Goal: Task Accomplishment & Management: Manage account settings

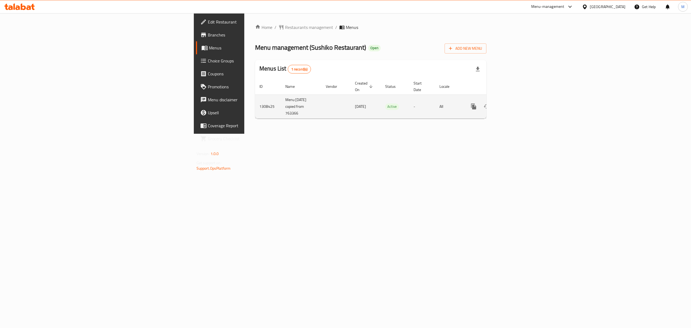
click at [516, 103] on icon "enhanced table" at bounding box center [513, 106] width 6 height 6
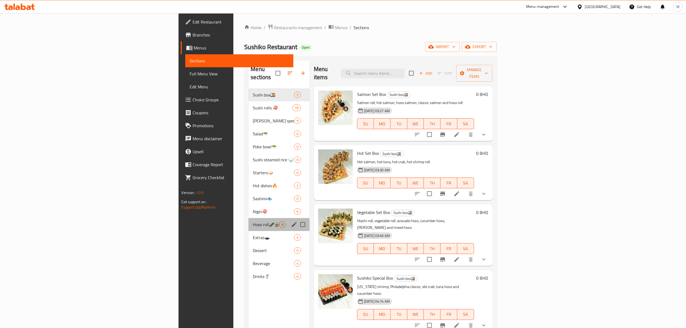
click at [248, 218] on div "Hoso roll🥒🥑 8" at bounding box center [278, 224] width 61 height 13
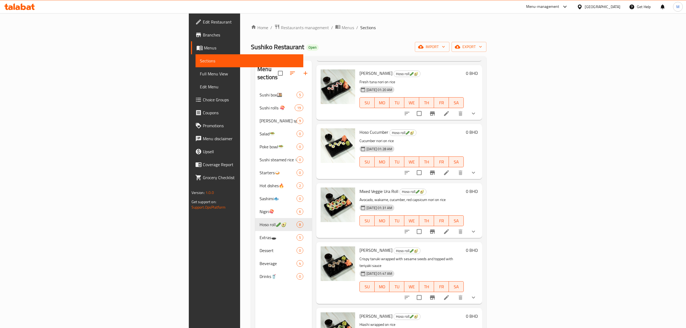
scroll to position [144, 0]
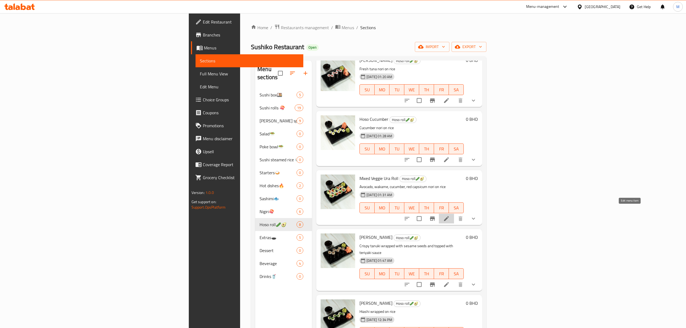
click at [450, 215] on icon at bounding box center [446, 218] width 6 height 6
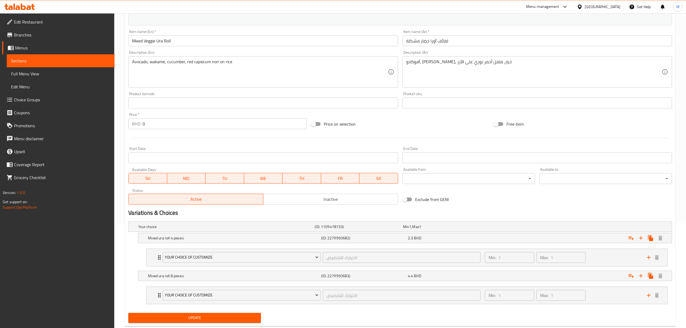
scroll to position [119, 0]
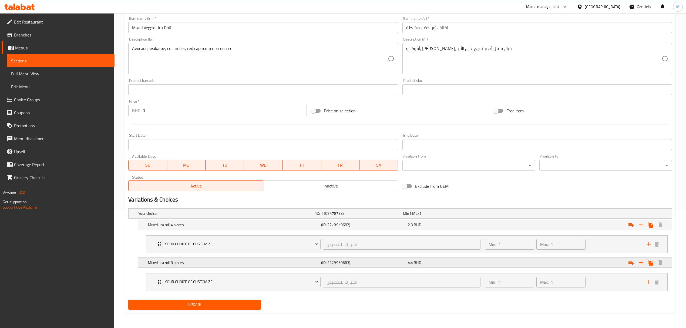
click at [314, 264] on h5 "Mixed ura roll 8 pieces" at bounding box center [233, 262] width 171 height 5
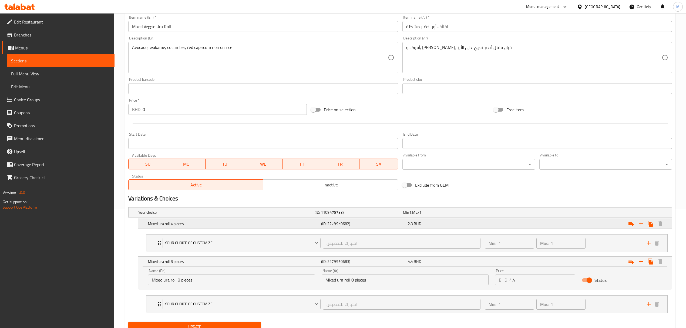
click at [315, 225] on h5 "Mixed ura roll 4 pieces" at bounding box center [233, 223] width 171 height 5
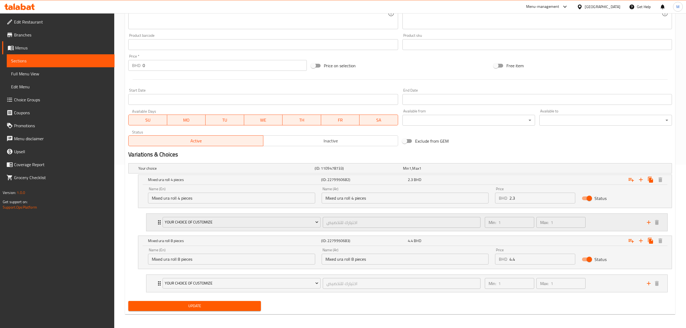
scroll to position [166, 0]
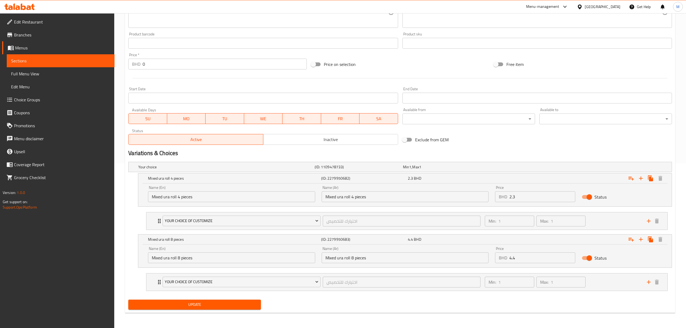
click at [226, 198] on input "Mixed ura roll 4 pieces" at bounding box center [231, 196] width 167 height 11
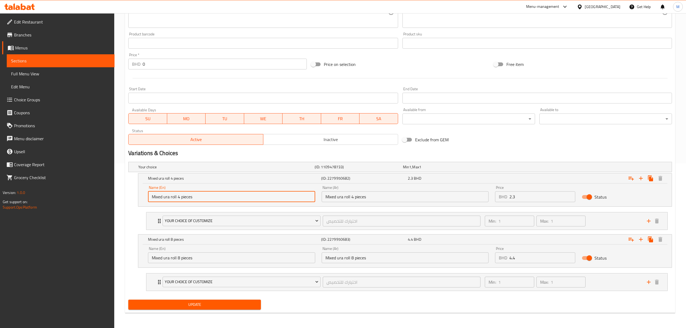
drag, startPoint x: 177, startPoint y: 197, endPoint x: 138, endPoint y: 196, distance: 38.9
click at [138, 196] on div "Mixed ura roll 4 pieces (ID: 2279950682) 2.3 BHD Name (En) Mixed ura roll 4 pie…" at bounding box center [405, 189] width 534 height 33
type input "4 pieces"
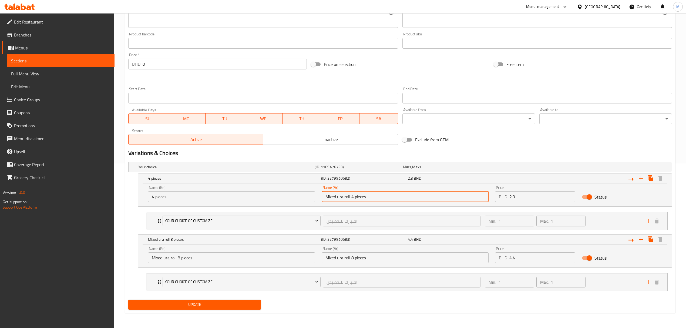
drag, startPoint x: 364, startPoint y: 197, endPoint x: 270, endPoint y: 192, distance: 94.6
click at [270, 192] on div "Name (En) 4 pieces Name (En) Name (Ar) Mixed ura roll 4 pieces Name (Ar) Price …" at bounding box center [405, 193] width 520 height 23
type input "4 قطع"
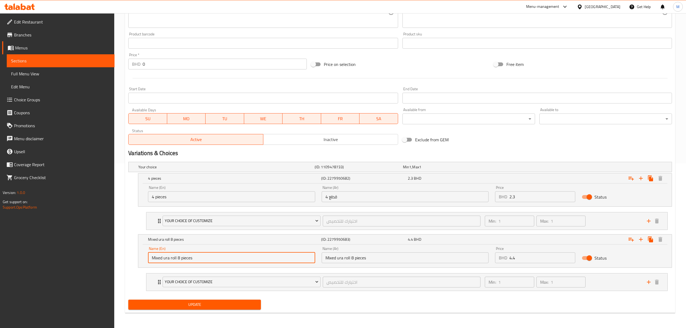
drag, startPoint x: 177, startPoint y: 258, endPoint x: 138, endPoint y: 256, distance: 38.4
click at [138, 256] on div "Name (En) Mixed ura roll 8 pieces Name (En) Name (Ar) Mixed ura roll 8 pieces N…" at bounding box center [404, 255] width 533 height 23
type input "8 pieces"
click at [349, 257] on input "Mixed ura roll 8 pieces" at bounding box center [405, 257] width 167 height 11
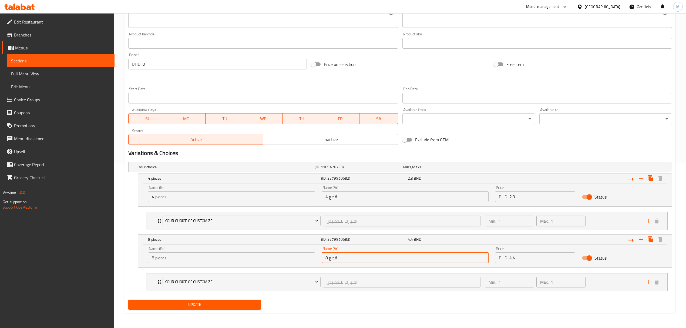
type input "8 قطع"
click at [226, 303] on span "Update" at bounding box center [195, 304] width 124 height 7
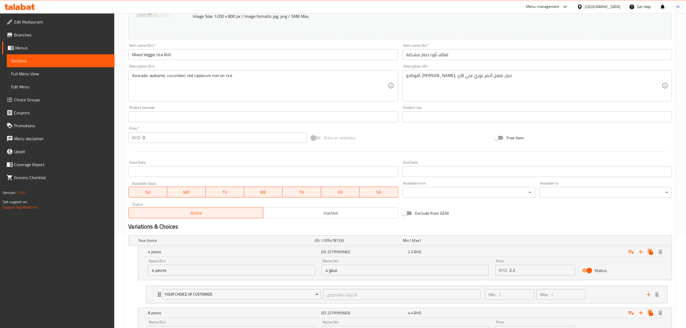
scroll to position [0, 0]
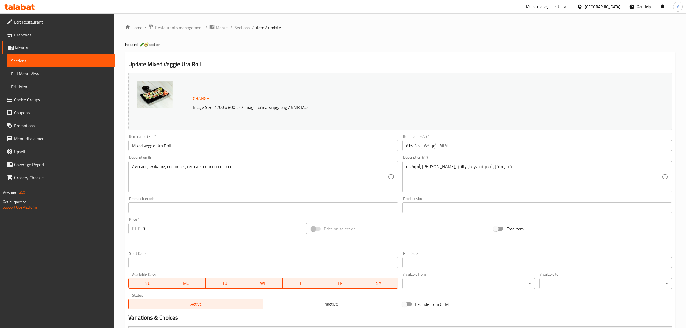
click at [611, 9] on div "Bahrain" at bounding box center [603, 7] width 36 height 6
click at [553, 52] on div "[GEOGRAPHIC_DATA]" at bounding box center [579, 54] width 81 height 12
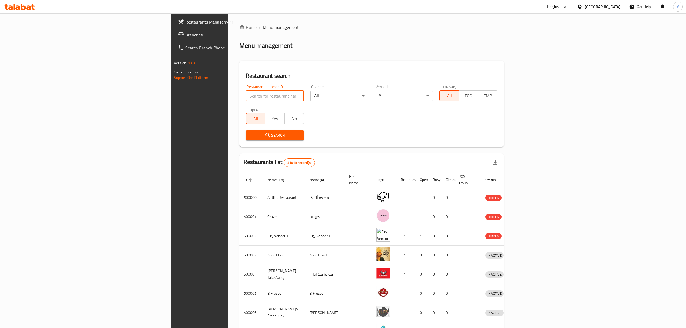
click at [246, 97] on input "search" at bounding box center [275, 95] width 58 height 11
paste input "511355"
type input "511355"
click button "Search" at bounding box center [275, 135] width 58 height 10
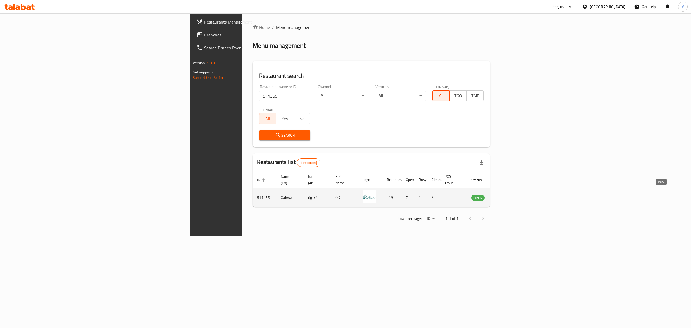
click at [506, 196] on icon "enhanced table" at bounding box center [503, 198] width 6 height 5
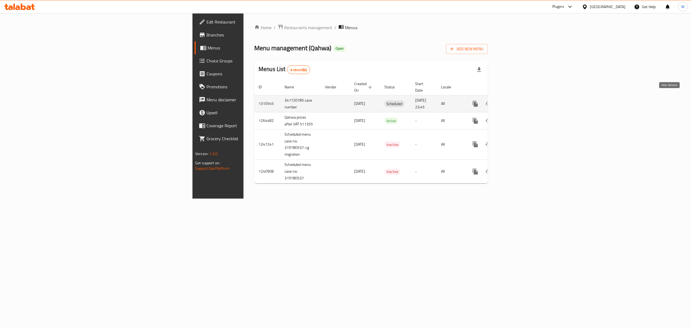
click at [518, 100] on icon "enhanced table" at bounding box center [514, 103] width 6 height 6
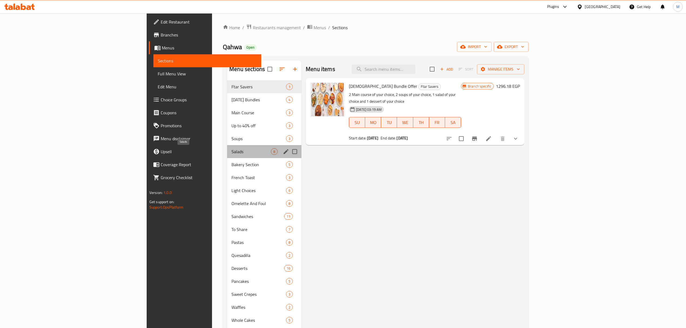
click at [231, 152] on span "Salads" at bounding box center [250, 151] width 39 height 6
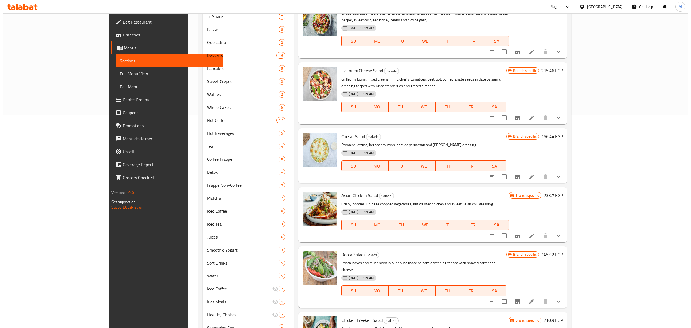
scroll to position [216, 0]
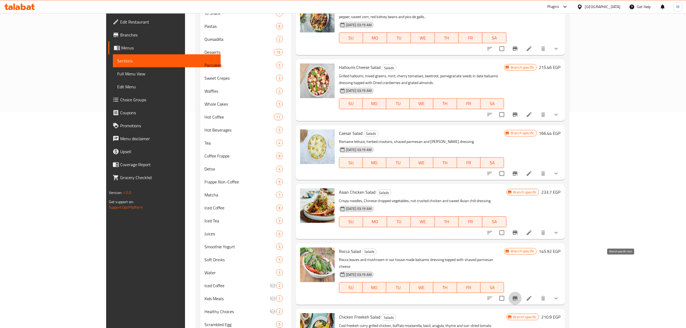
click at [518, 295] on icon "Branch-specific-item" at bounding box center [515, 298] width 6 height 6
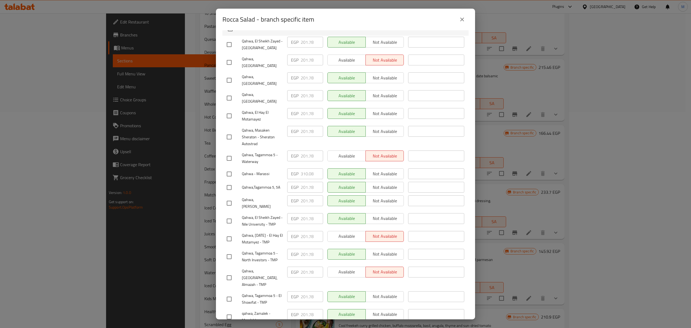
scroll to position [109, 0]
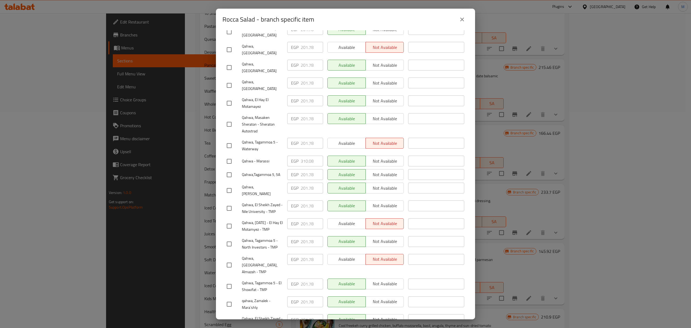
click at [230, 298] on input "checkbox" at bounding box center [229, 303] width 11 height 11
checkbox input "true"
click at [229, 259] on input "checkbox" at bounding box center [229, 264] width 11 height 11
checkbox input "true"
click at [227, 44] on input "checkbox" at bounding box center [229, 49] width 11 height 11
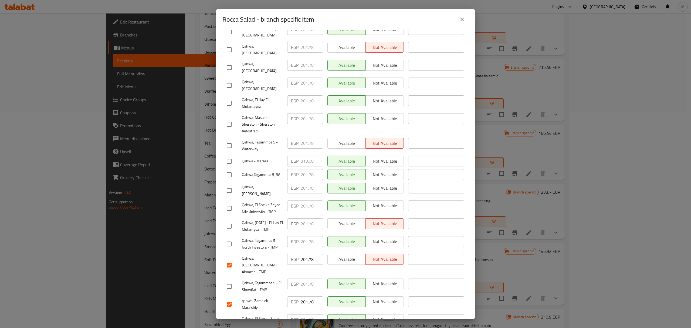
checkbox input "true"
click at [233, 203] on input "checkbox" at bounding box center [229, 208] width 11 height 11
checkbox input "true"
click at [222, 229] on div "Rocca Salad Rocca leaves and mushroom in our house made balsamic dressing toppe…" at bounding box center [345, 174] width 259 height 289
click at [230, 238] on input "checkbox" at bounding box center [229, 243] width 11 height 11
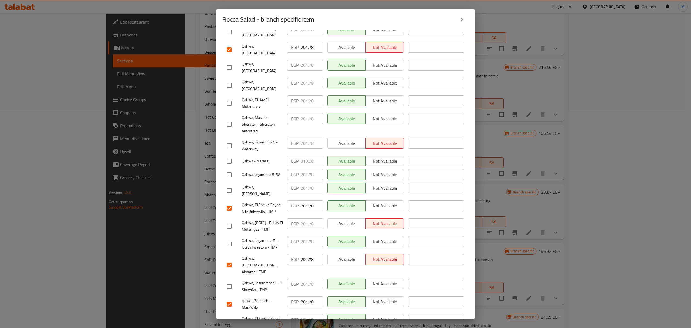
checkbox input "true"
click at [229, 220] on input "checkbox" at bounding box center [229, 225] width 11 height 11
checkbox input "true"
click at [230, 169] on input "checkbox" at bounding box center [229, 174] width 11 height 11
checkbox input "true"
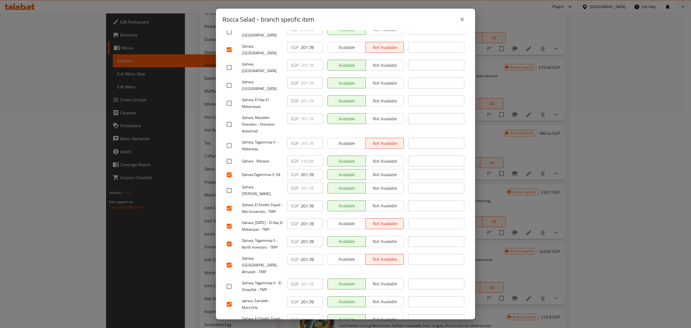
click at [229, 140] on input "checkbox" at bounding box center [229, 145] width 11 height 11
checkbox input "true"
click at [228, 316] on input "checkbox" at bounding box center [229, 321] width 11 height 11
checkbox input "true"
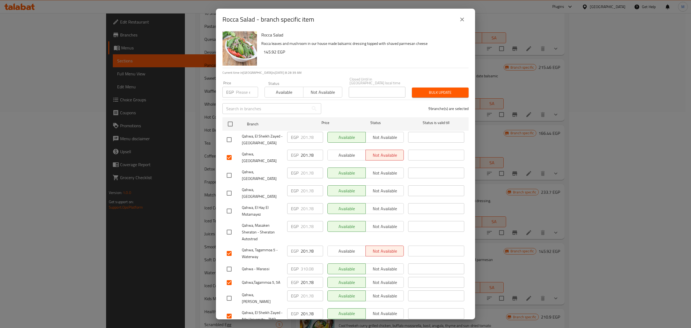
scroll to position [0, 0]
click at [244, 90] on input "number" at bounding box center [247, 93] width 22 height 11
paste input "205.2"
type input "205.2"
drag, startPoint x: 431, startPoint y: 90, endPoint x: 434, endPoint y: 149, distance: 59.2
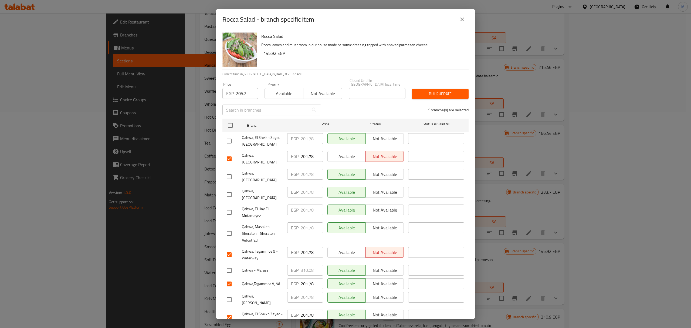
click at [434, 149] on div "Rocca Salad Rocca leaves and mushroom in our house made balsamic dressing toppe…" at bounding box center [345, 174] width 259 height 289
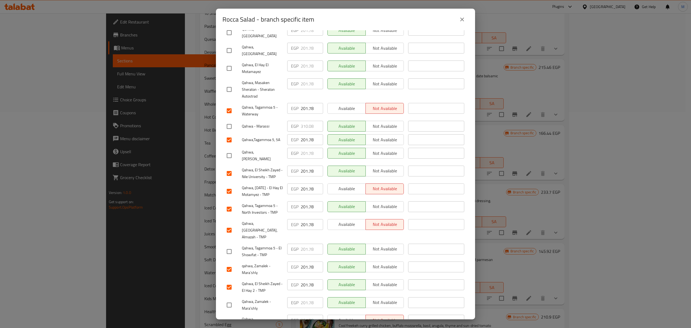
scroll to position [145, 0]
click at [230, 298] on input "checkbox" at bounding box center [229, 303] width 11 height 11
checkbox input "true"
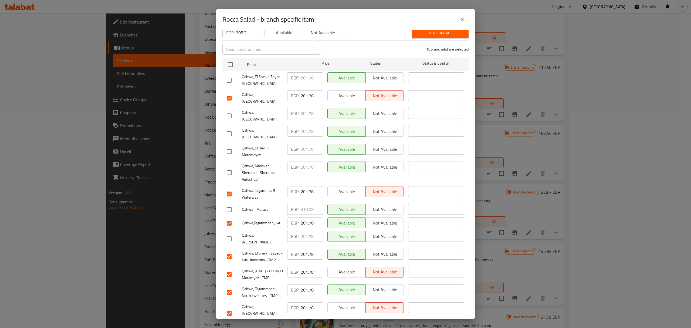
scroll to position [37, 0]
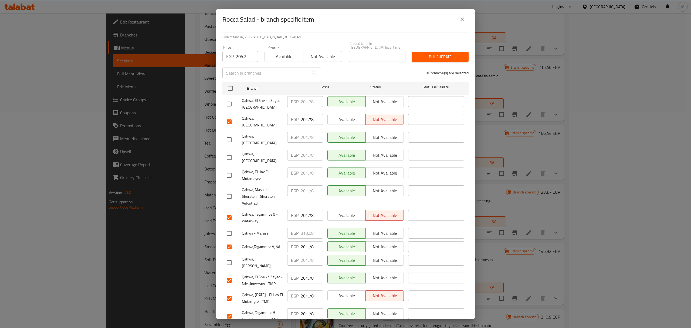
click at [229, 100] on input "checkbox" at bounding box center [229, 103] width 11 height 11
checkbox input "true"
click at [229, 170] on input "checkbox" at bounding box center [229, 175] width 11 height 11
checkbox input "true"
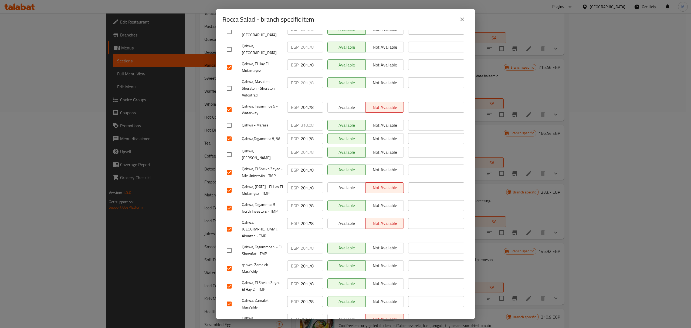
click at [228, 245] on input "checkbox" at bounding box center [229, 250] width 11 height 11
checkbox input "true"
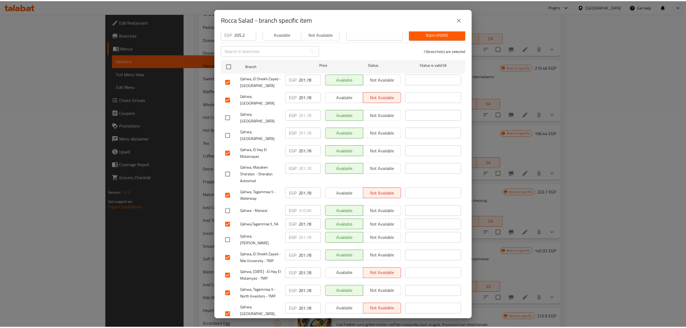
scroll to position [37, 0]
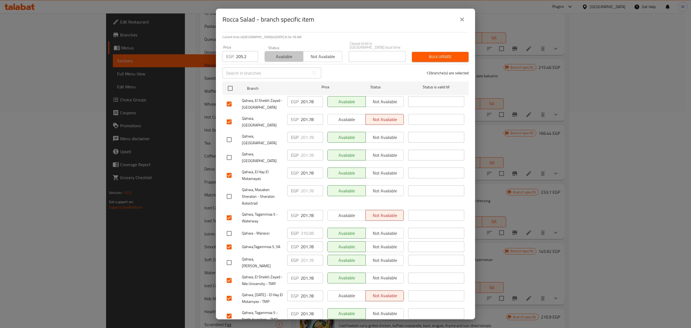
click at [280, 53] on span "Available" at bounding box center [284, 57] width 34 height 8
click at [449, 54] on span "Bulk update" at bounding box center [440, 56] width 48 height 7
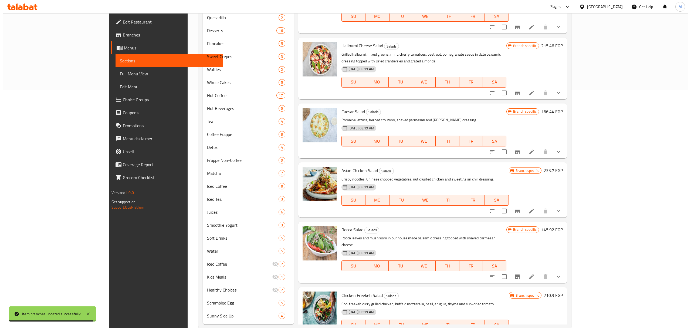
scroll to position [250, 0]
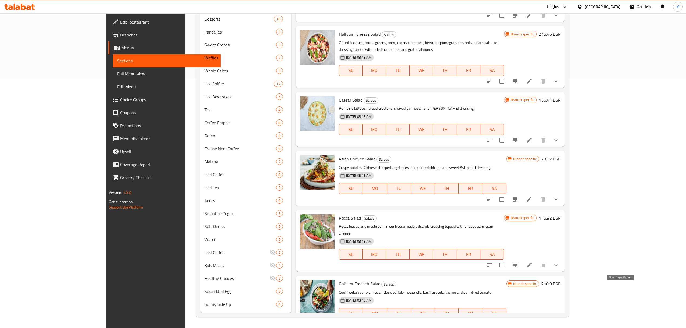
click at [517, 322] on icon "Branch-specific-item" at bounding box center [515, 324] width 5 height 4
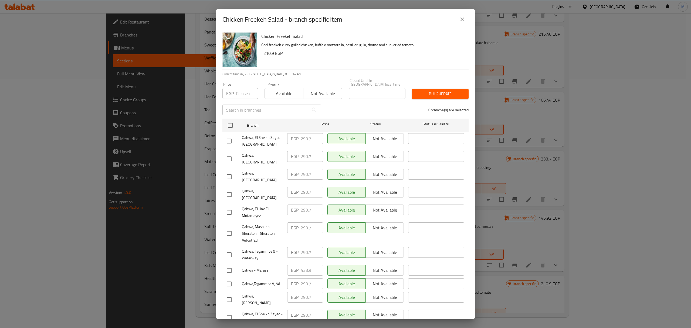
click at [242, 92] on input "number" at bounding box center [247, 93] width 22 height 11
paste input "302.1"
type input "302.1"
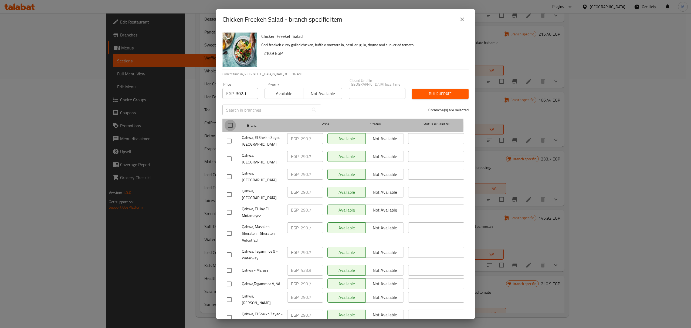
click at [230, 122] on input "checkbox" at bounding box center [230, 125] width 11 height 11
checkbox input "true"
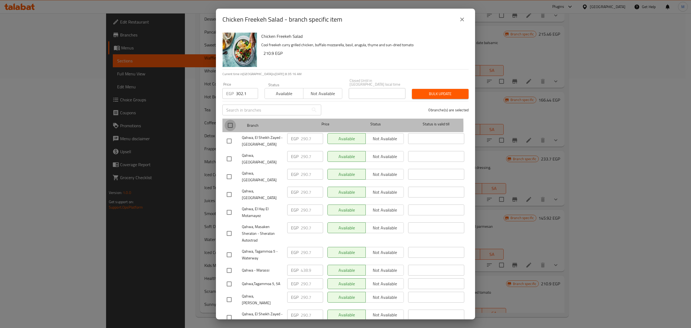
checkbox input "true"
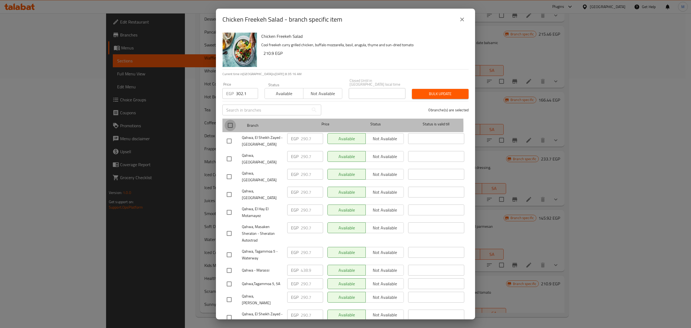
checkbox input "true"
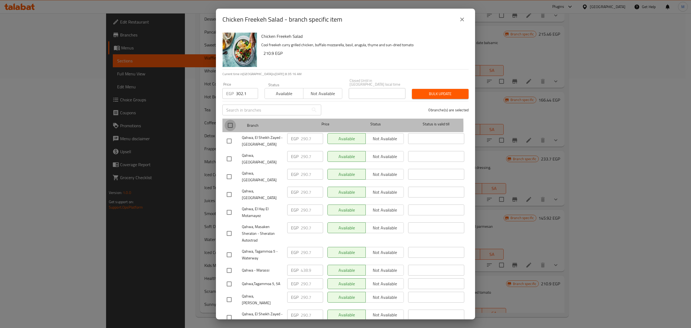
checkbox input "true"
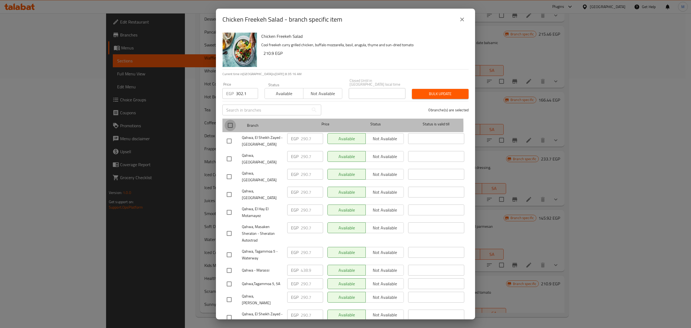
checkbox input "true"
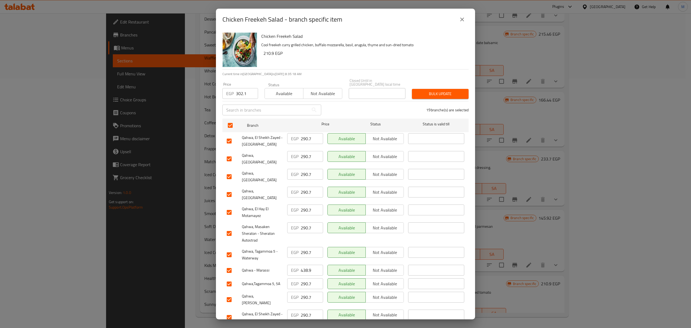
scroll to position [36, 0]
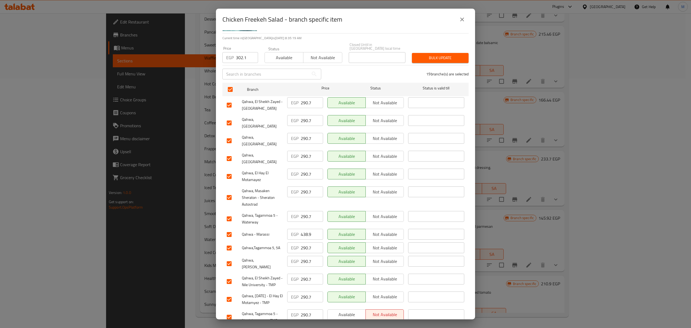
click at [230, 135] on input "checkbox" at bounding box center [229, 140] width 11 height 11
checkbox input "false"
click at [228, 153] on input "checkbox" at bounding box center [229, 158] width 11 height 11
checkbox input "false"
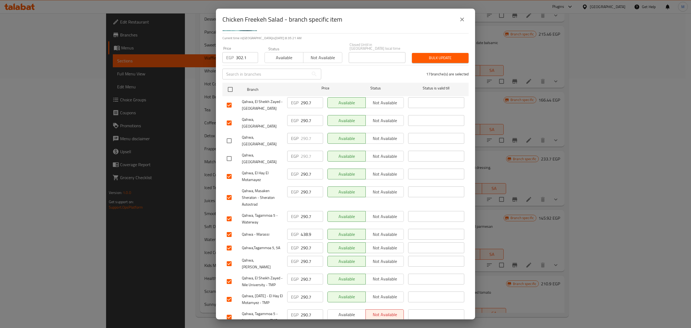
scroll to position [72, 0]
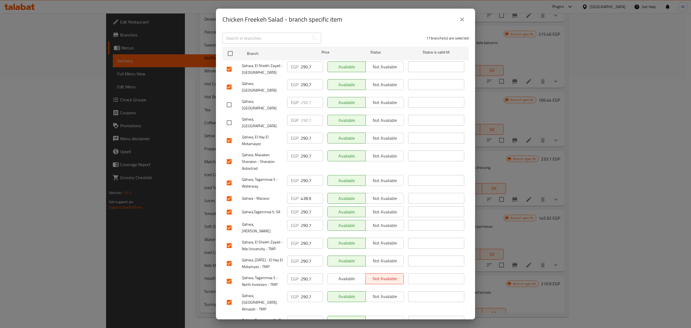
click at [228, 156] on input "checkbox" at bounding box center [229, 161] width 11 height 11
checkbox input "false"
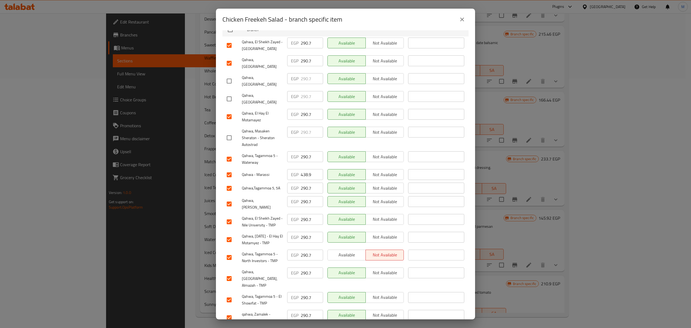
scroll to position [108, 0]
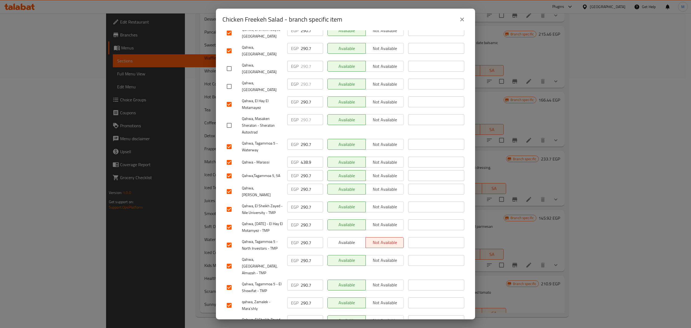
click at [227, 157] on input "checkbox" at bounding box center [229, 162] width 11 height 11
checkbox input "false"
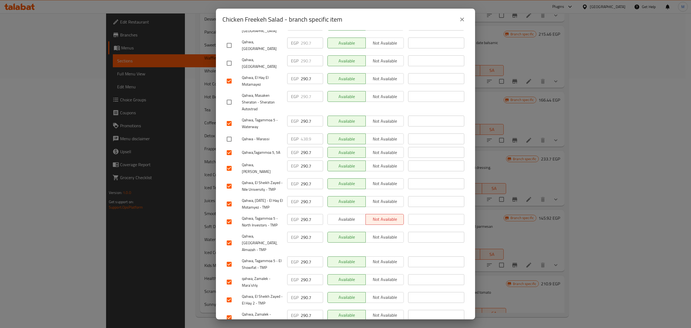
scroll to position [144, 0]
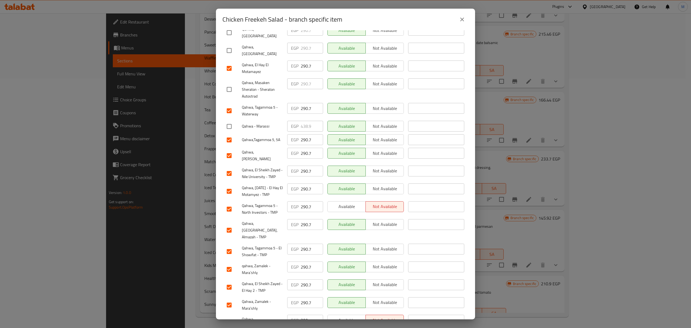
click at [231, 150] on input "checkbox" at bounding box center [229, 155] width 11 height 11
checkbox input "false"
click at [230, 316] on input "checkbox" at bounding box center [229, 321] width 11 height 11
checkbox input "false"
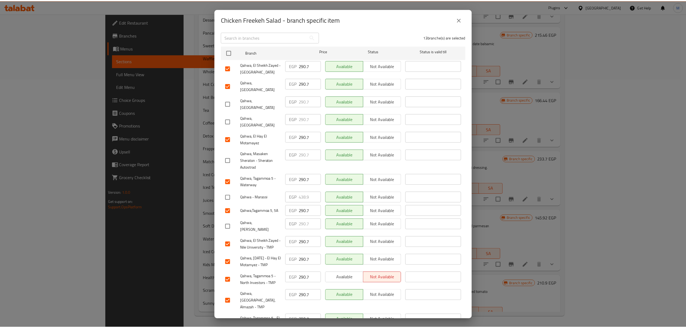
scroll to position [37, 0]
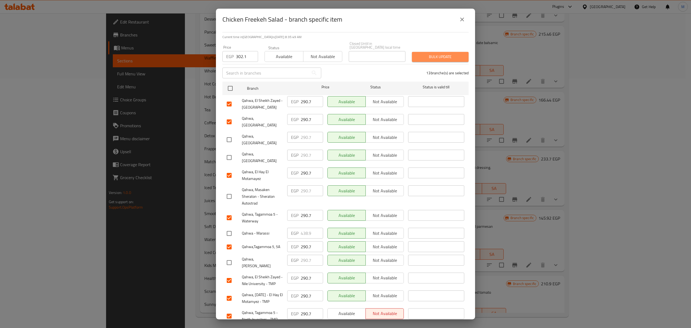
click at [450, 54] on span "Bulk update" at bounding box center [440, 56] width 48 height 7
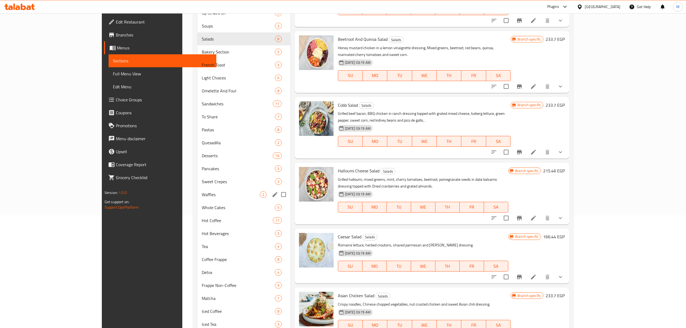
scroll to position [105, 0]
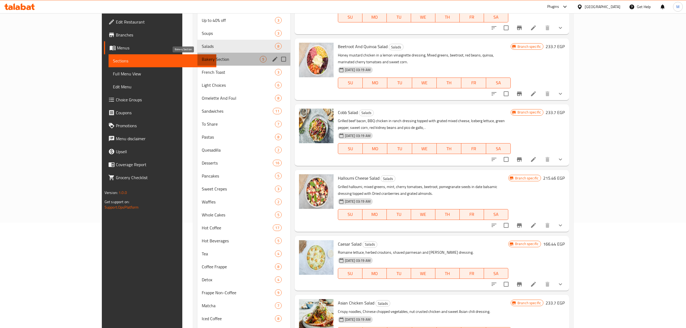
click at [202, 56] on span "Bakery Section" at bounding box center [231, 59] width 58 height 6
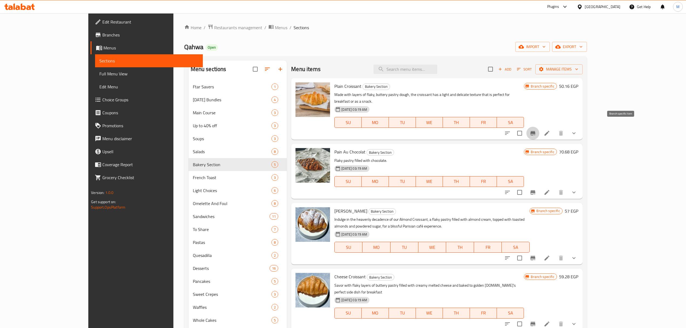
click at [535, 131] on icon "Branch-specific-item" at bounding box center [532, 133] width 5 height 4
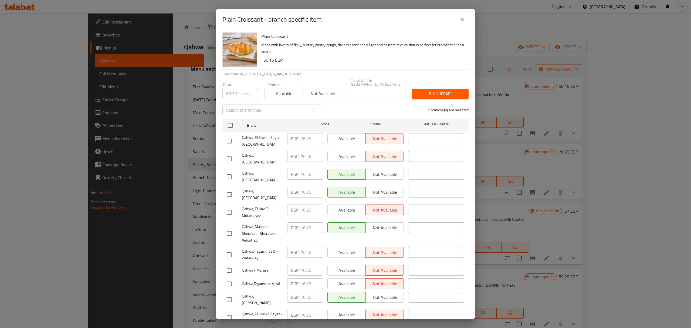
click at [244, 92] on input "number" at bounding box center [247, 93] width 22 height 11
paste input "74.1"
type input "74.1"
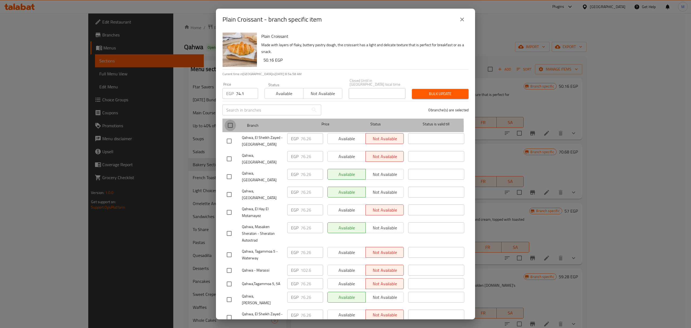
click at [228, 123] on input "checkbox" at bounding box center [230, 125] width 11 height 11
checkbox input "true"
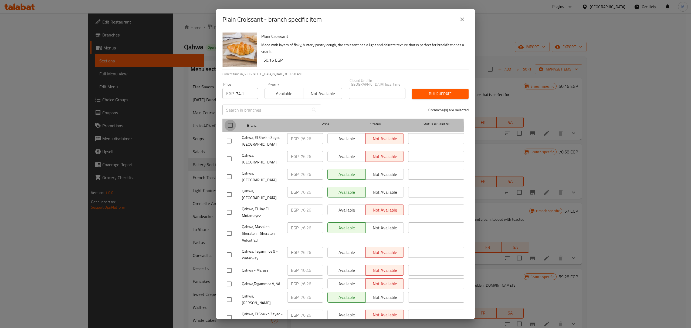
checkbox input "true"
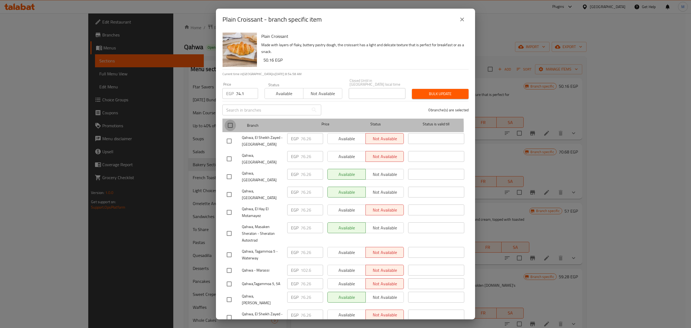
checkbox input "true"
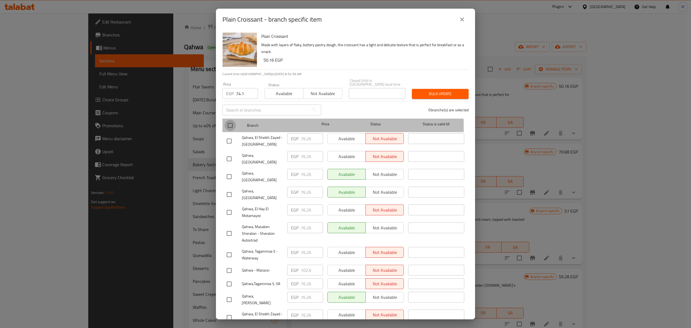
checkbox input "true"
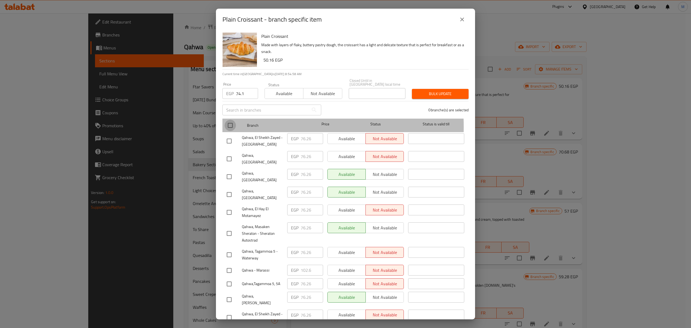
checkbox input "true"
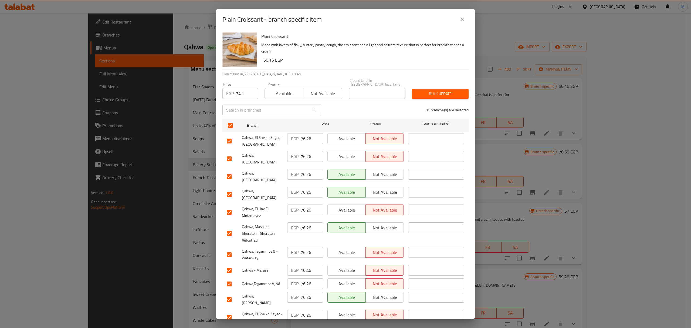
click at [230, 171] on input "checkbox" at bounding box center [229, 176] width 11 height 11
checkbox input "false"
click at [230, 189] on input "checkbox" at bounding box center [229, 194] width 11 height 11
checkbox input "false"
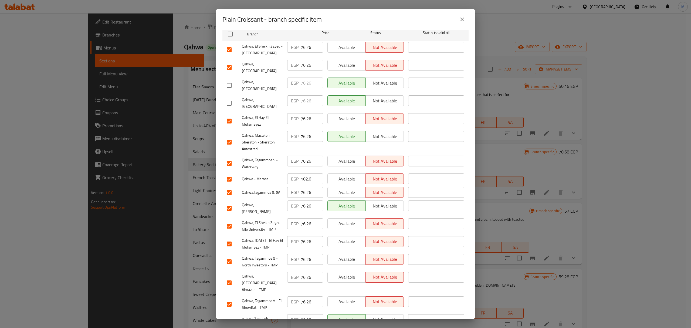
scroll to position [108, 0]
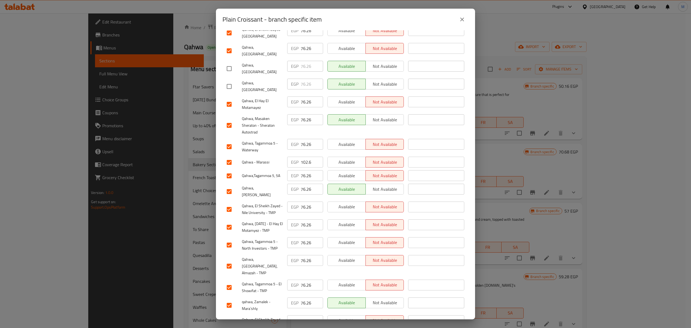
click at [230, 157] on input "checkbox" at bounding box center [229, 162] width 11 height 11
checkbox input "false"
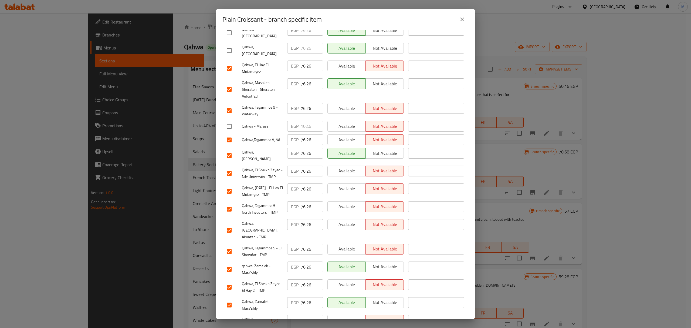
scroll to position [145, 0]
click at [230, 316] on input "checkbox" at bounding box center [229, 321] width 11 height 11
checkbox input "false"
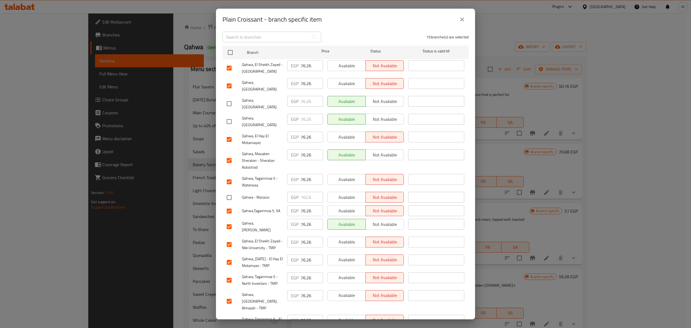
scroll to position [37, 0]
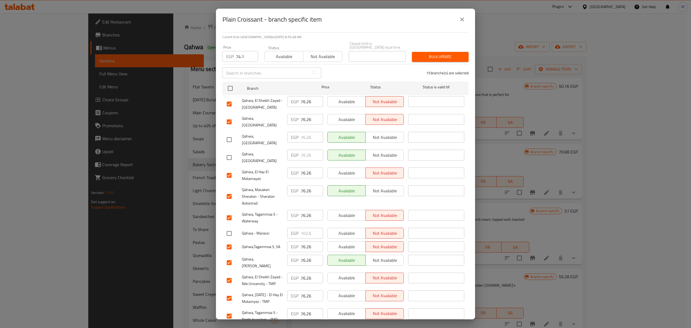
click at [230, 191] on input "checkbox" at bounding box center [229, 196] width 11 height 11
checkbox input "false"
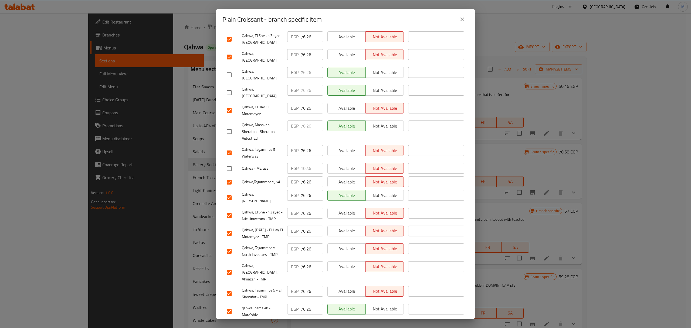
scroll to position [109, 0]
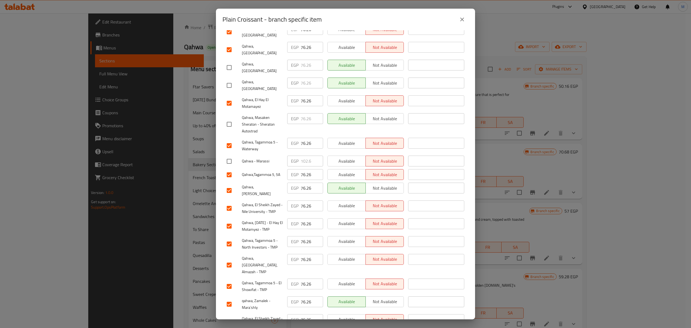
click at [228, 185] on input "checkbox" at bounding box center [229, 190] width 11 height 11
checkbox input "false"
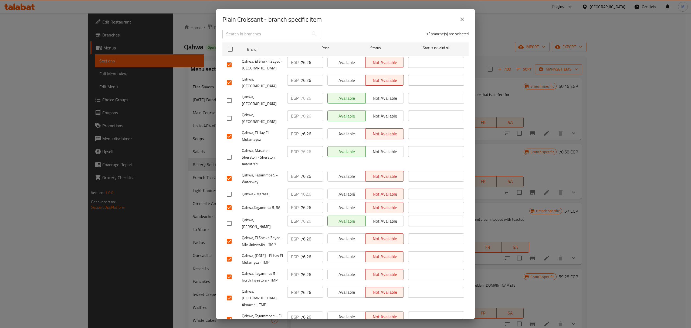
scroll to position [0, 0]
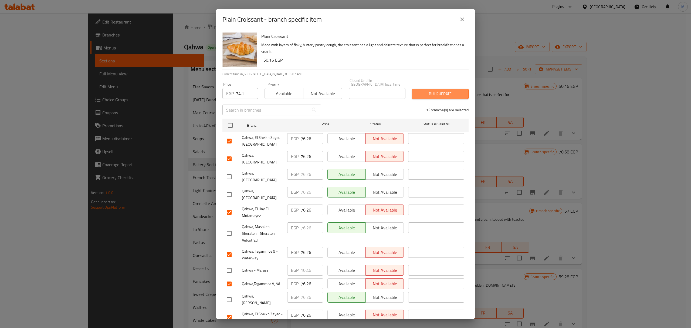
click at [435, 90] on span "Bulk update" at bounding box center [440, 93] width 48 height 7
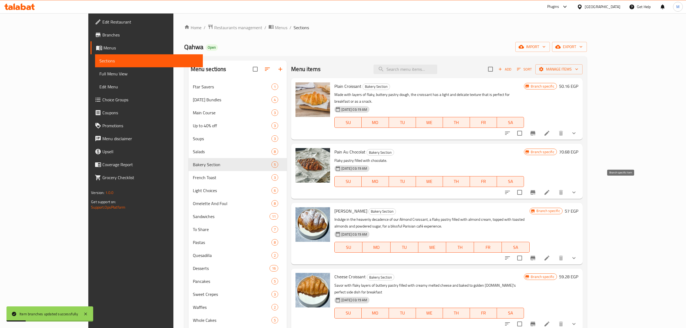
click at [535, 190] on icon "Branch-specific-item" at bounding box center [532, 192] width 5 height 4
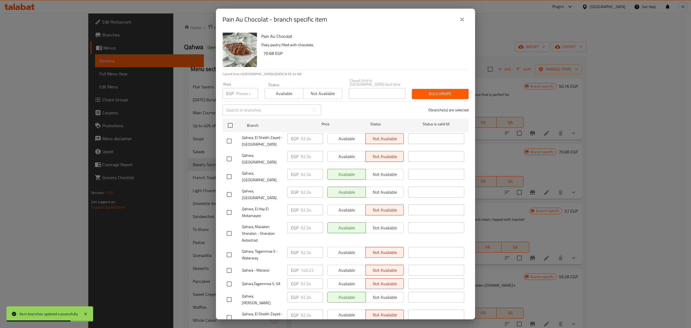
click at [242, 91] on input "number" at bounding box center [247, 93] width 22 height 11
paste input "102.6"
type input "102.6"
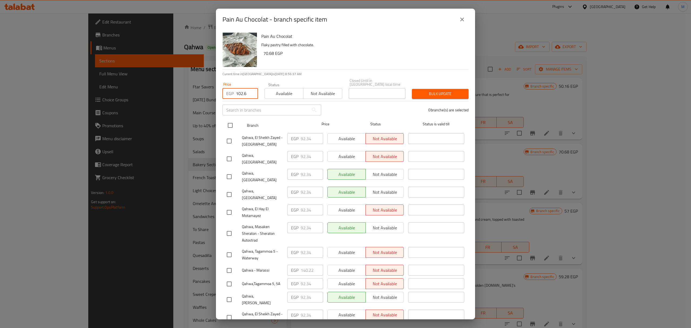
click at [230, 121] on input "checkbox" at bounding box center [230, 125] width 11 height 11
checkbox input "true"
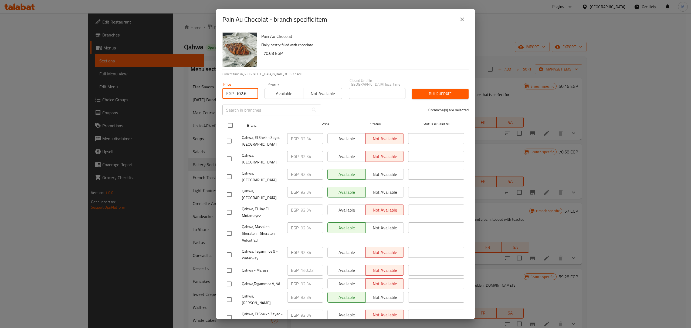
checkbox input "true"
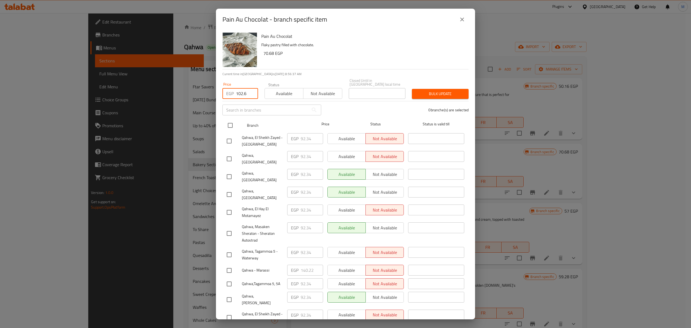
checkbox input "true"
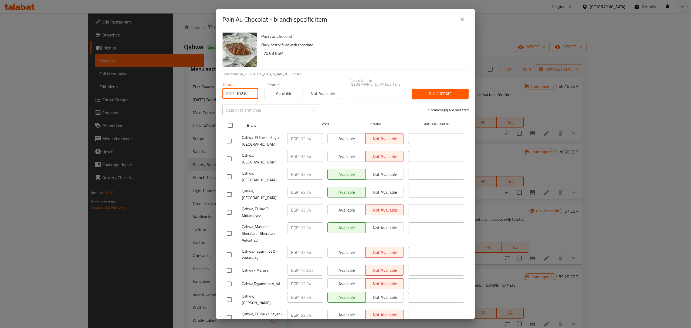
checkbox input "true"
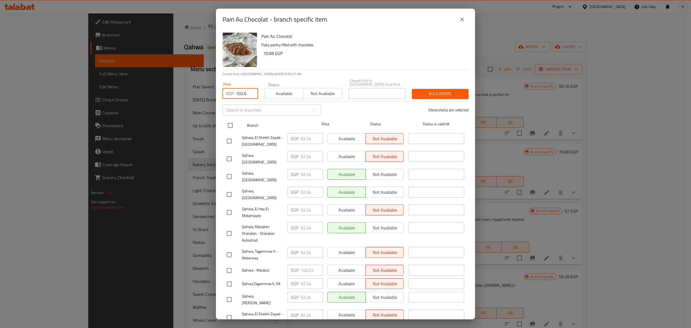
checkbox input "true"
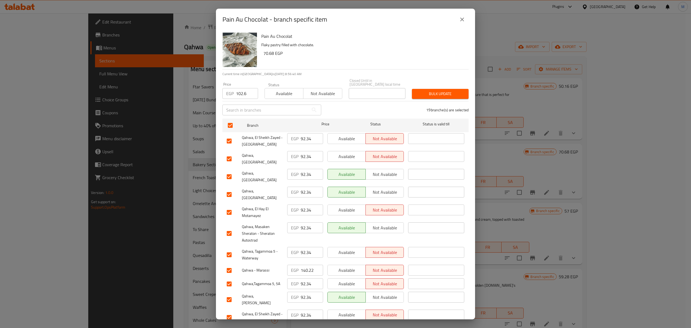
click at [228, 171] on input "checkbox" at bounding box center [229, 176] width 11 height 11
checkbox input "false"
click at [230, 189] on input "checkbox" at bounding box center [229, 194] width 11 height 11
checkbox input "false"
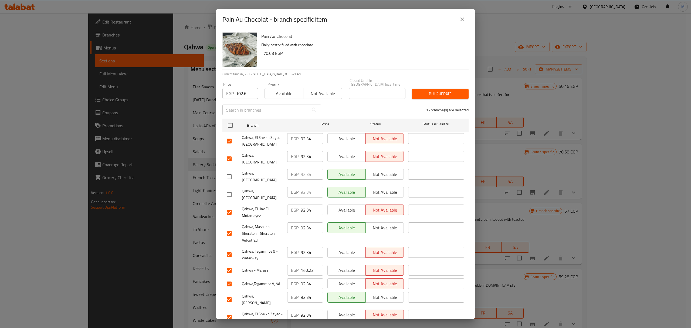
scroll to position [36, 0]
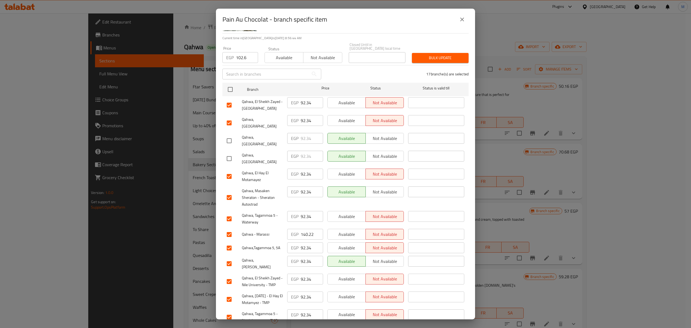
click at [229, 192] on input "checkbox" at bounding box center [229, 197] width 11 height 11
checkbox input "false"
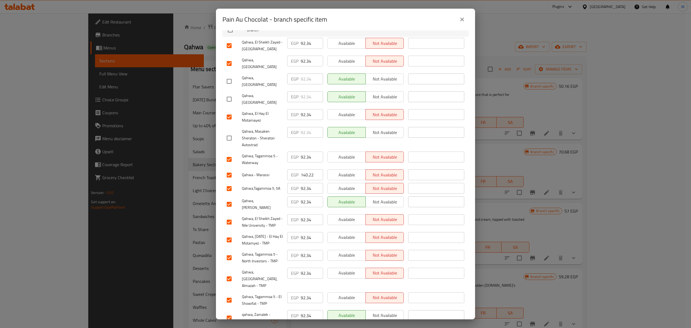
scroll to position [108, 0]
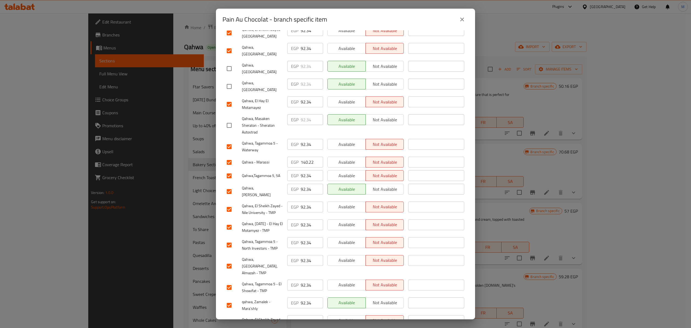
click at [228, 157] on input "checkbox" at bounding box center [229, 162] width 11 height 11
checkbox input "false"
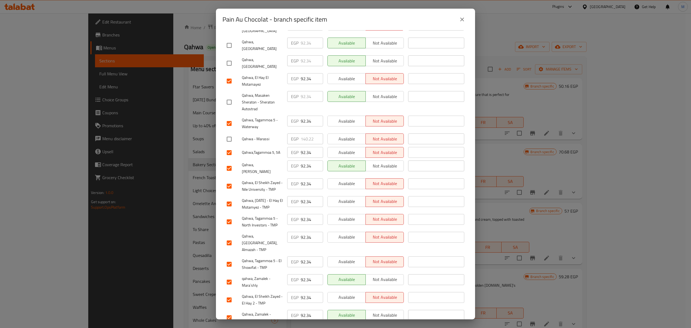
scroll to position [144, 0]
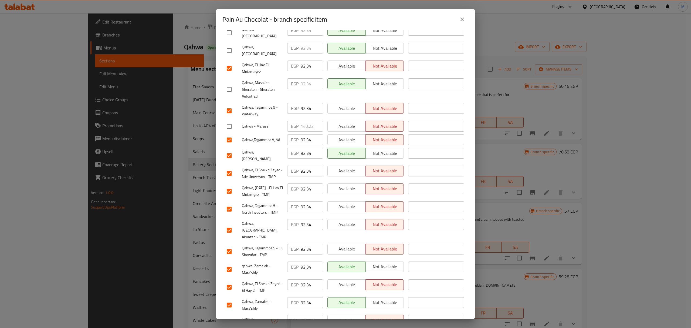
click at [231, 150] on input "checkbox" at bounding box center [229, 155] width 11 height 11
checkbox input "false"
drag, startPoint x: 230, startPoint y: 299, endPoint x: 260, endPoint y: 291, distance: 30.5
click at [231, 316] on input "checkbox" at bounding box center [229, 321] width 11 height 11
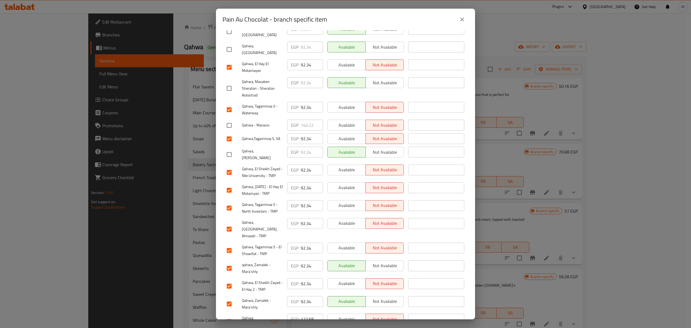
checkbox input "false"
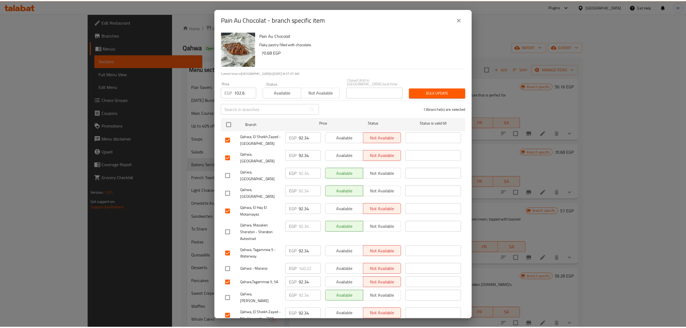
scroll to position [0, 0]
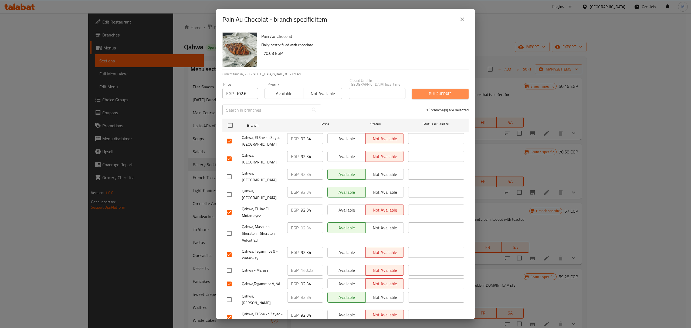
click at [445, 93] on span "Bulk update" at bounding box center [440, 93] width 48 height 7
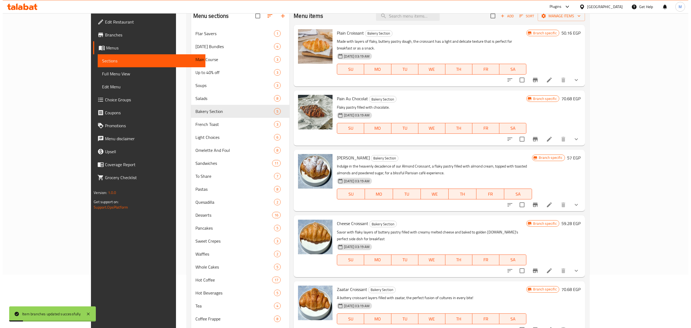
scroll to position [72, 0]
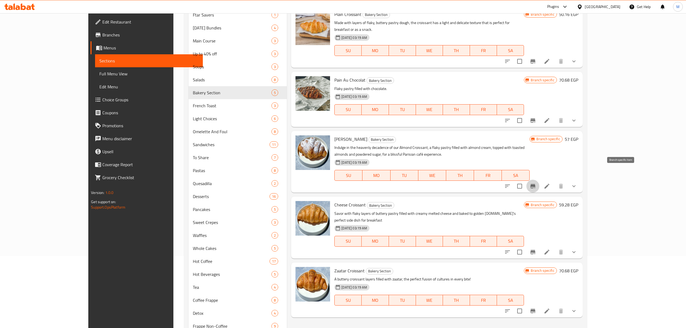
click at [536, 183] on icon "Branch-specific-item" at bounding box center [533, 186] width 6 height 6
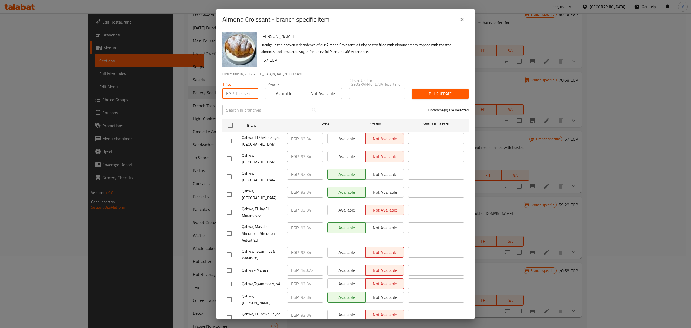
click at [238, 91] on input "number" at bounding box center [247, 93] width 22 height 11
paste input "102.6"
type input "102.6"
click at [232, 126] on input "checkbox" at bounding box center [230, 125] width 11 height 11
checkbox input "true"
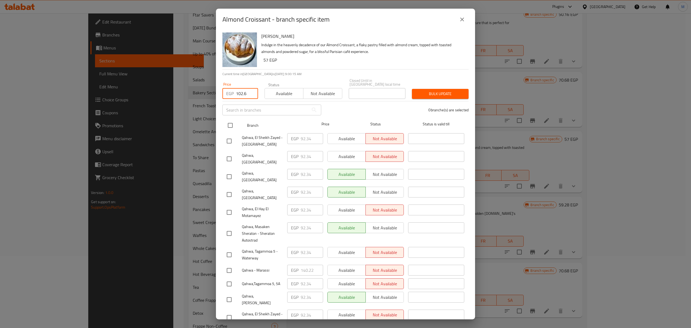
checkbox input "true"
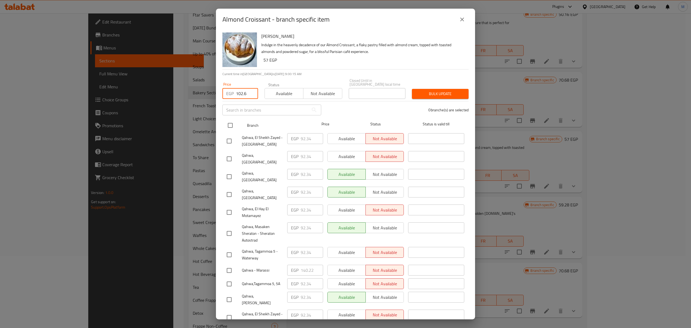
checkbox input "true"
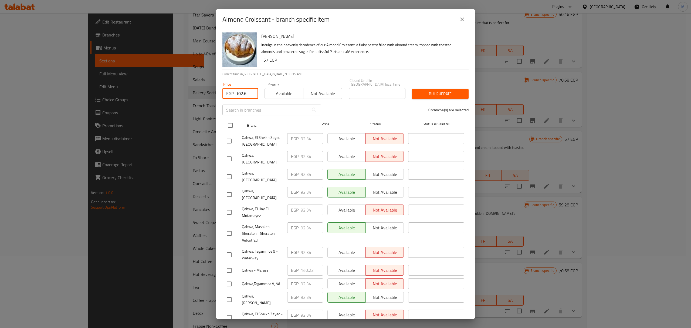
checkbox input "true"
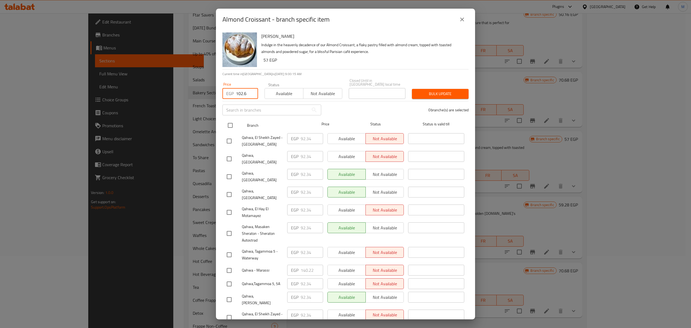
checkbox input "true"
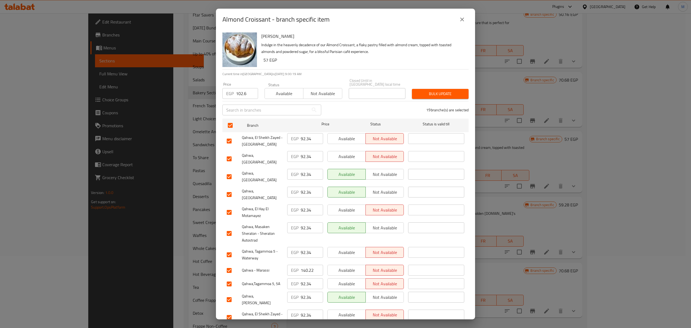
click at [231, 171] on input "checkbox" at bounding box center [229, 176] width 11 height 11
checkbox input "false"
click at [231, 189] on input "checkbox" at bounding box center [229, 194] width 11 height 11
checkbox input "false"
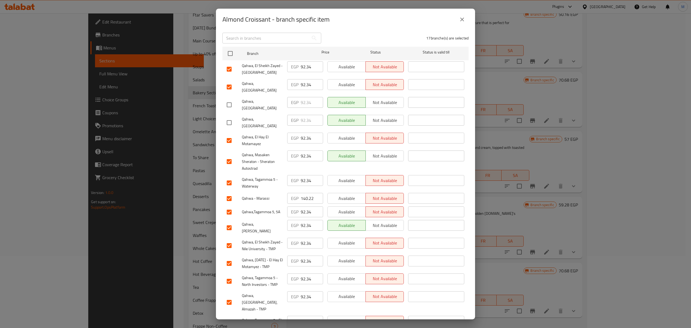
click at [230, 193] on input "checkbox" at bounding box center [229, 198] width 11 height 11
checkbox input "false"
click at [229, 156] on input "checkbox" at bounding box center [229, 161] width 11 height 11
checkbox input "false"
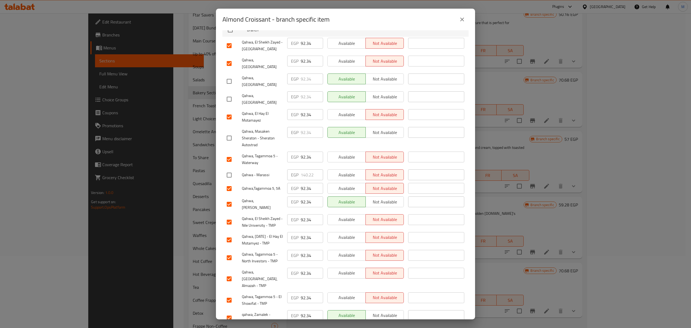
scroll to position [108, 0]
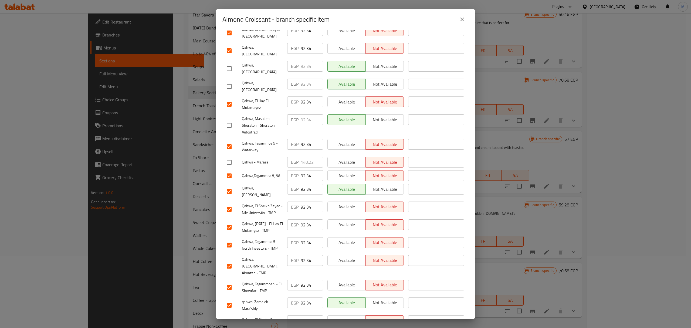
click at [230, 186] on input "checkbox" at bounding box center [229, 191] width 11 height 11
checkbox input "false"
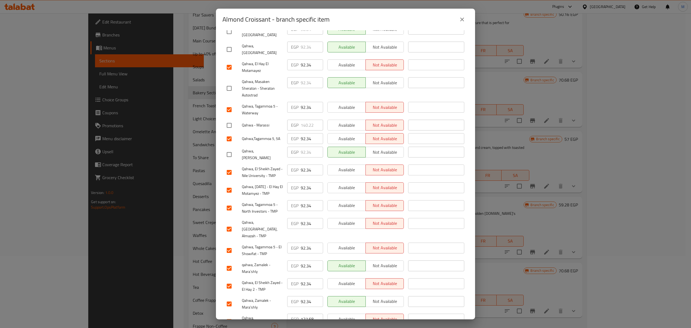
click at [227, 316] on input "checkbox" at bounding box center [229, 321] width 11 height 11
checkbox input "false"
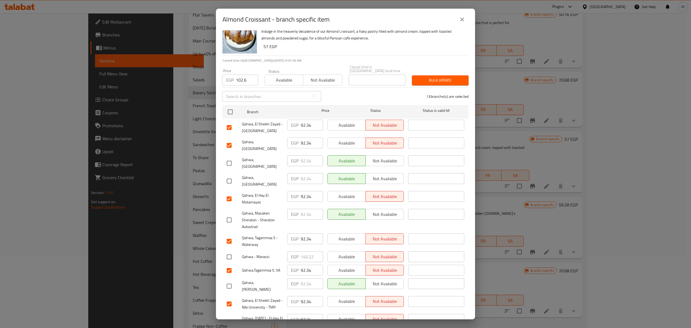
scroll to position [0, 0]
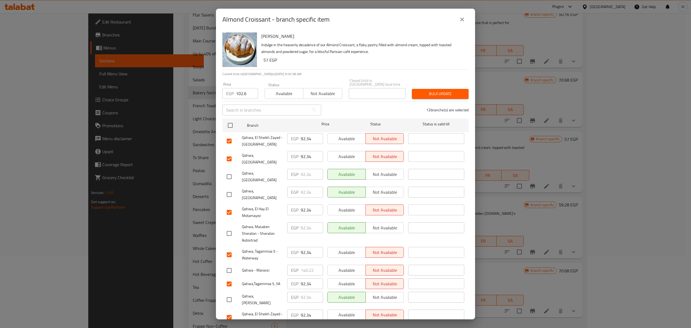
click at [432, 81] on div "Price EGP 102.6 Price Status Available Not available Closed Until in Egypt loca…" at bounding box center [345, 88] width 253 height 27
click at [433, 90] on span "Bulk update" at bounding box center [440, 93] width 48 height 7
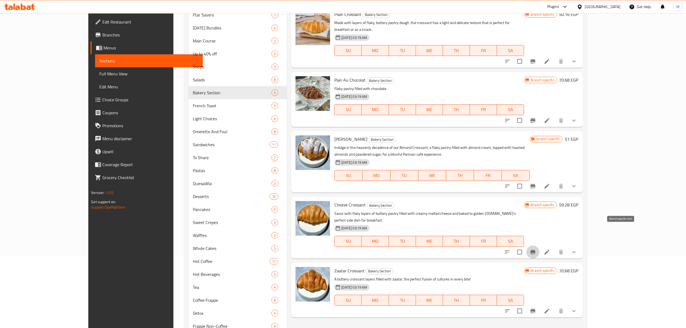
click at [539, 245] on button "Branch-specific-item" at bounding box center [532, 251] width 13 height 13
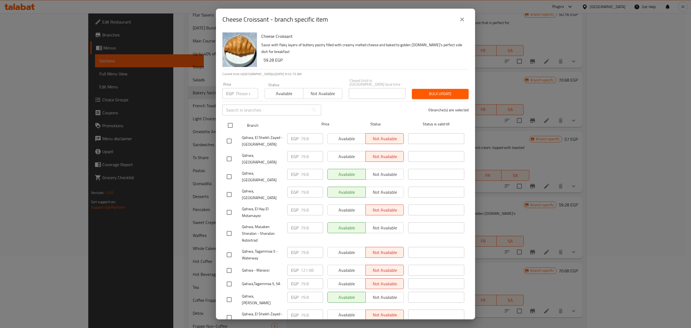
click at [230, 120] on input "checkbox" at bounding box center [230, 125] width 11 height 11
checkbox input "true"
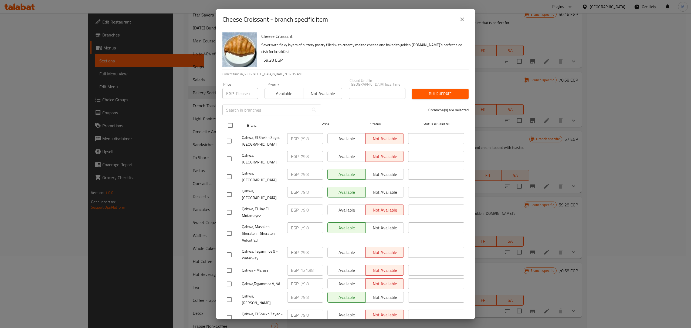
checkbox input "true"
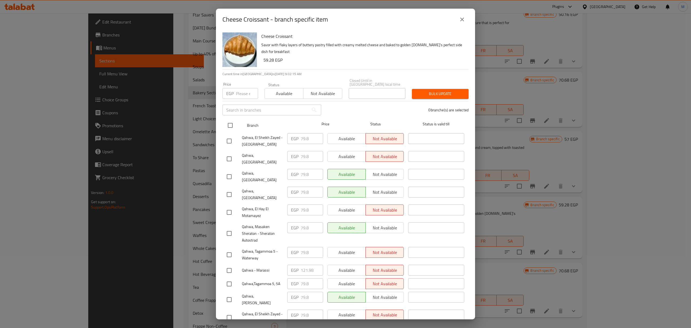
checkbox input "true"
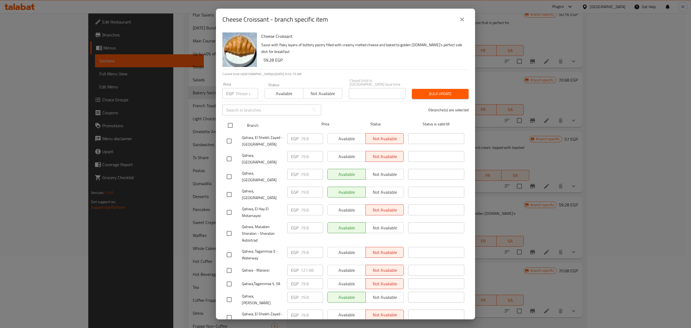
checkbox input "true"
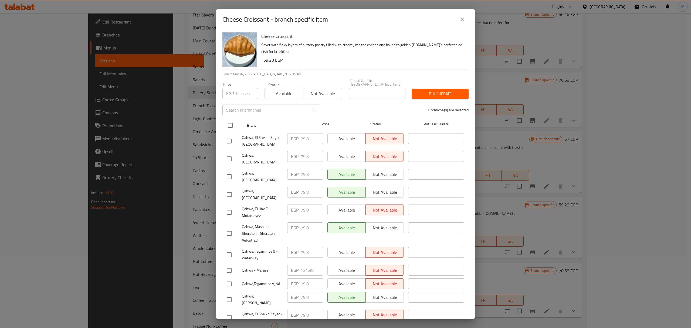
checkbox input "true"
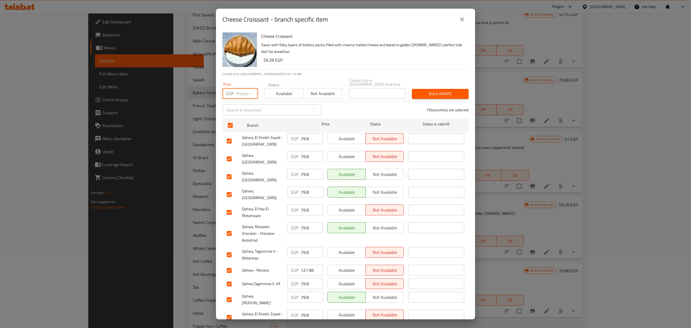
click at [243, 93] on input "number" at bounding box center [247, 93] width 22 height 11
paste input "84.36"
type input "84.36"
click at [230, 171] on input "checkbox" at bounding box center [229, 176] width 11 height 11
checkbox input "false"
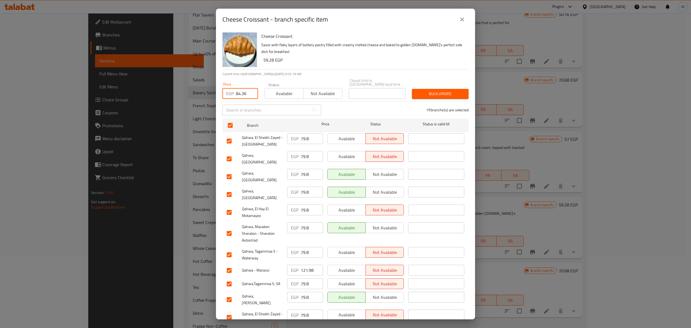
checkbox input "false"
click at [228, 189] on input "checkbox" at bounding box center [229, 194] width 11 height 11
checkbox input "false"
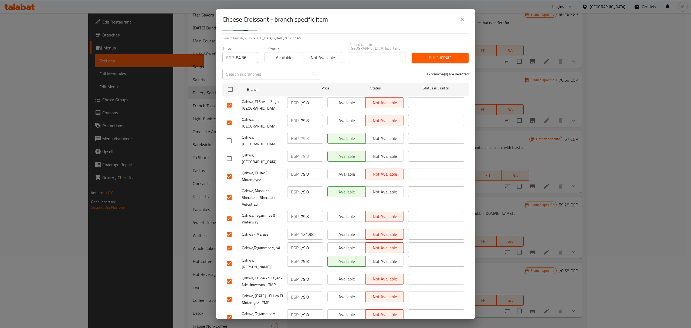
click at [230, 192] on input "checkbox" at bounding box center [229, 197] width 11 height 11
checkbox input "false"
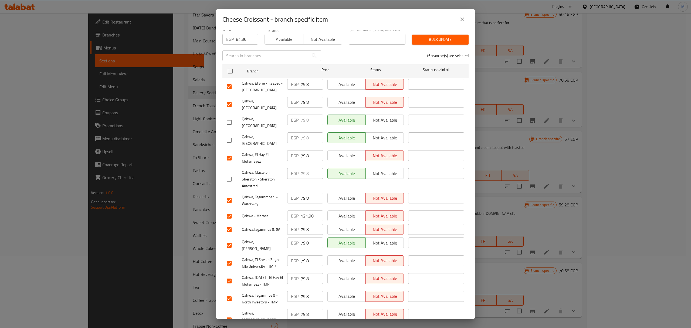
scroll to position [72, 0]
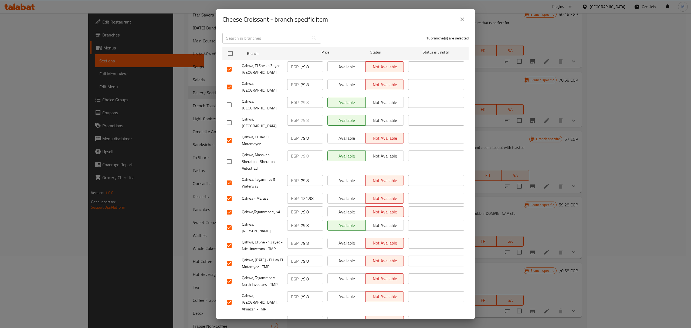
click at [229, 193] on input "checkbox" at bounding box center [229, 198] width 11 height 11
checkbox input "false"
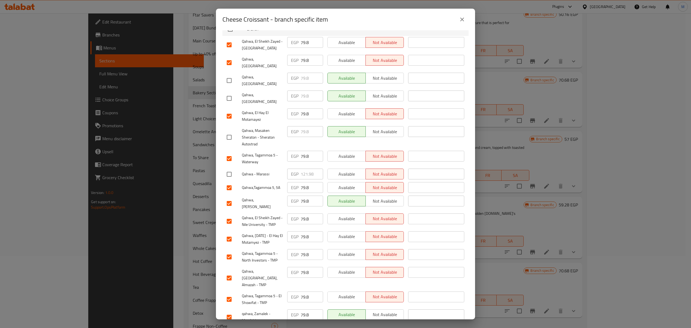
scroll to position [108, 0]
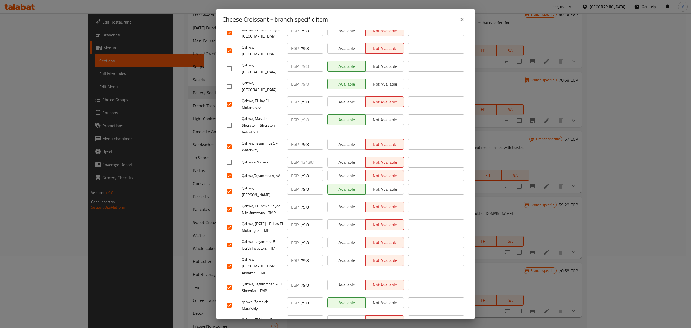
click at [229, 186] on input "checkbox" at bounding box center [229, 191] width 11 height 11
checkbox input "false"
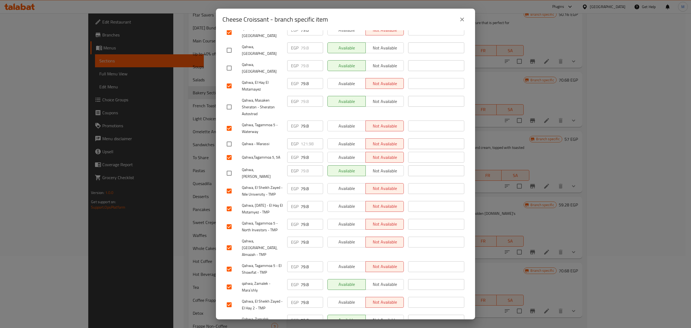
scroll to position [145, 0]
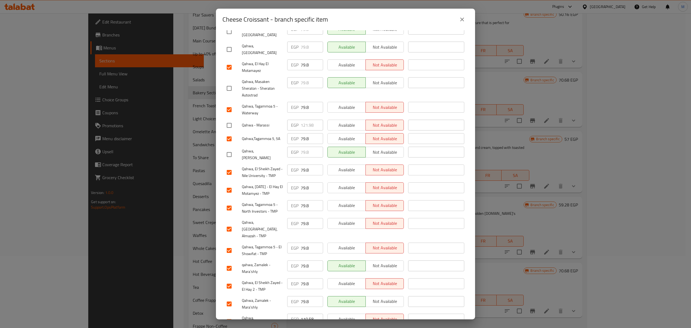
click at [231, 316] on input "checkbox" at bounding box center [229, 321] width 11 height 11
checkbox input "false"
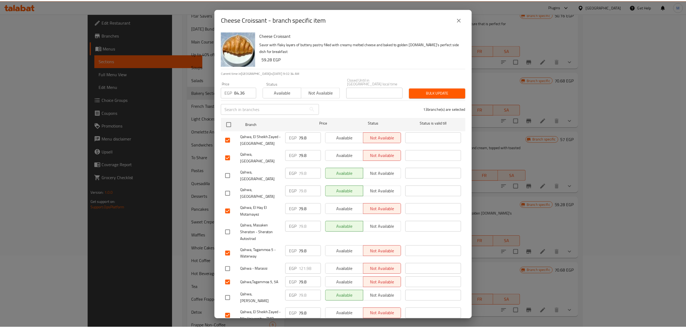
scroll to position [0, 0]
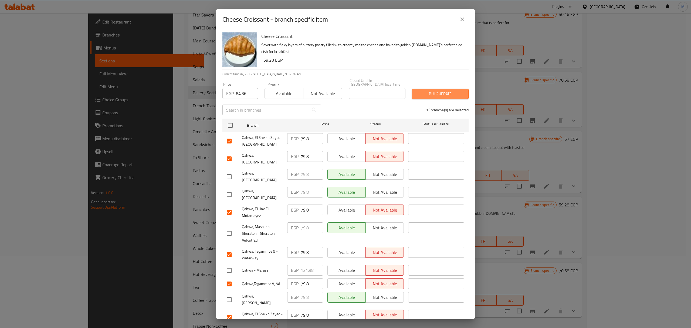
click at [426, 90] on span "Bulk update" at bounding box center [440, 93] width 48 height 7
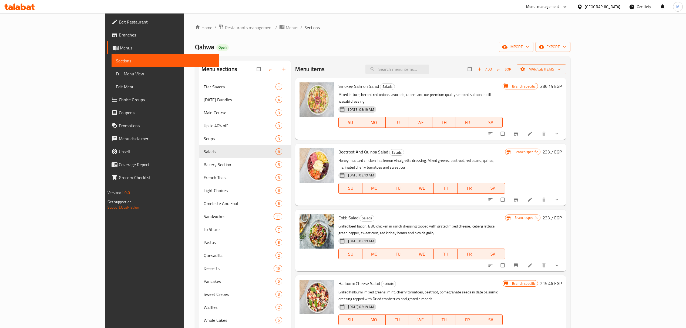
click at [566, 48] on span "export" at bounding box center [553, 46] width 26 height 7
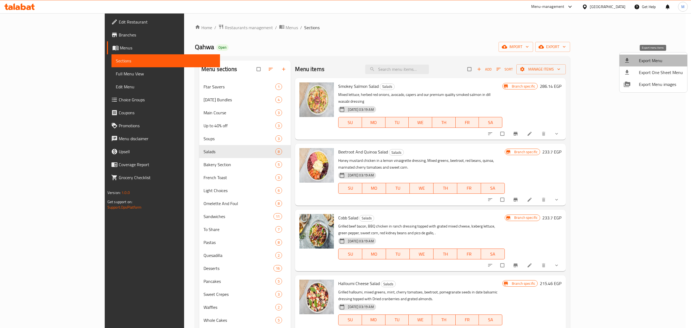
click at [655, 62] on span "Export Menu" at bounding box center [661, 60] width 44 height 6
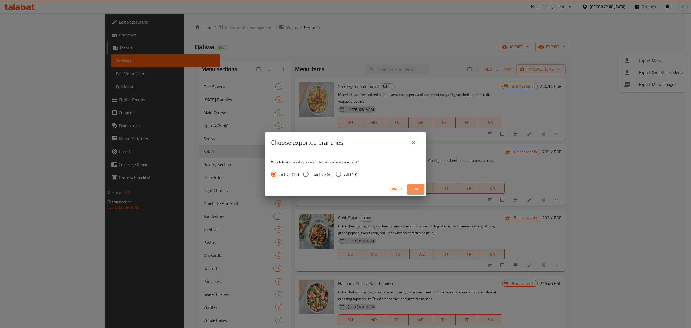
click at [413, 191] on span "Ok" at bounding box center [416, 189] width 9 height 7
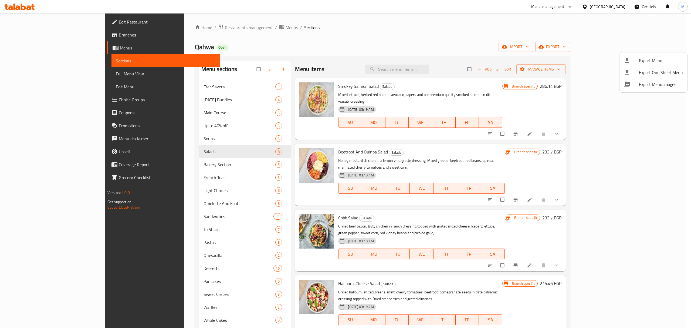
click at [39, 34] on div at bounding box center [345, 164] width 691 height 328
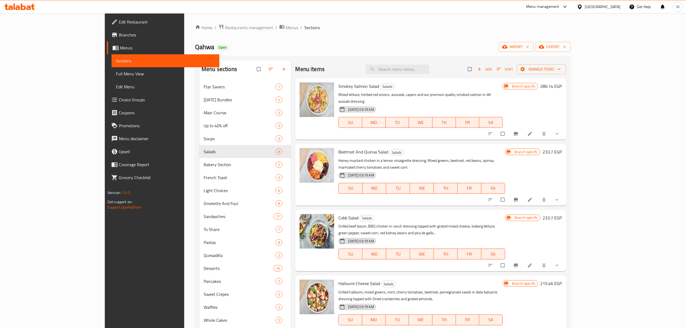
click at [119, 34] on span "Branches" at bounding box center [167, 35] width 96 height 6
